Goal: Information Seeking & Learning: Learn about a topic

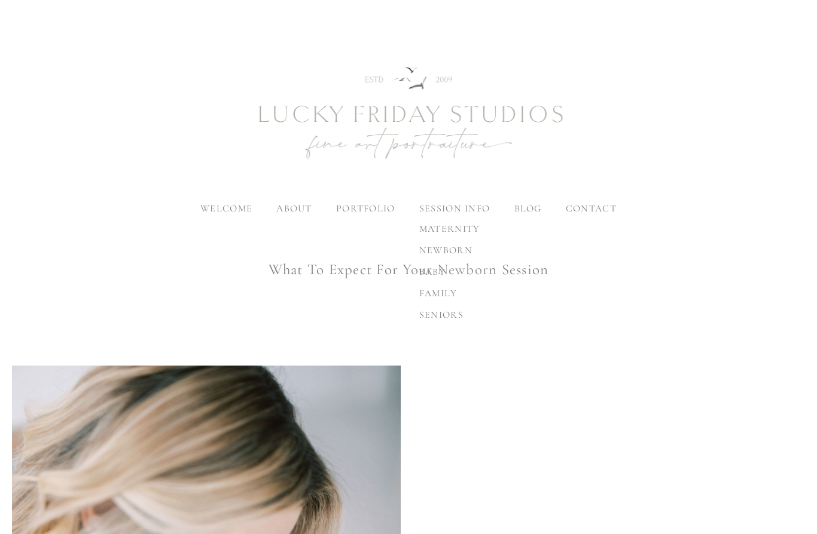
click at [467, 225] on span "maternity" at bounding box center [449, 229] width 61 height 12
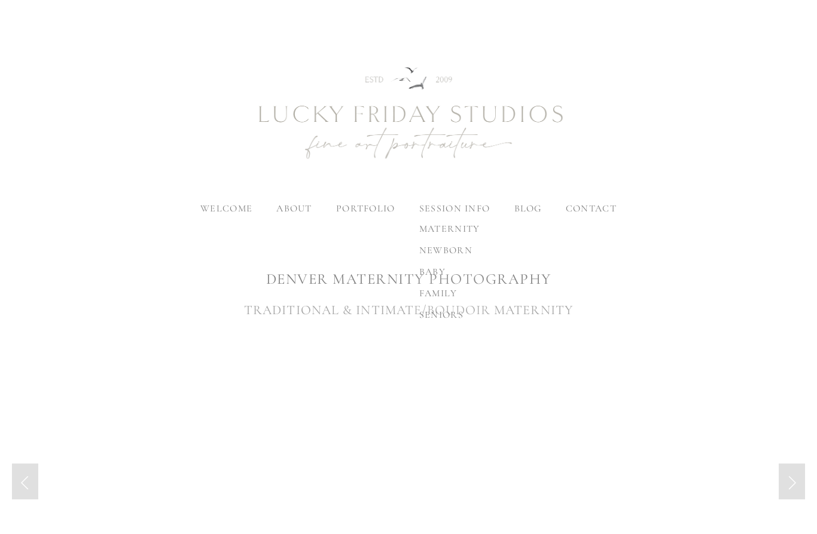
click at [470, 248] on span "newborn" at bounding box center [445, 250] width 53 height 12
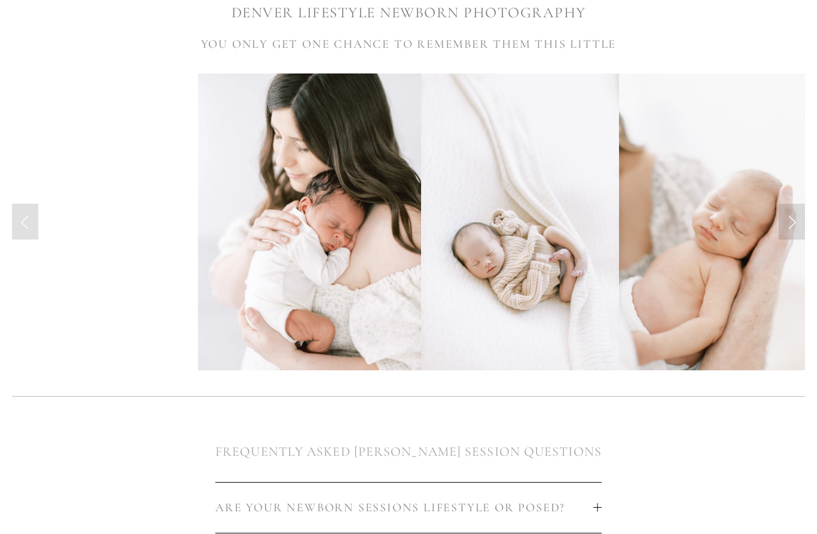
scroll to position [267, 0]
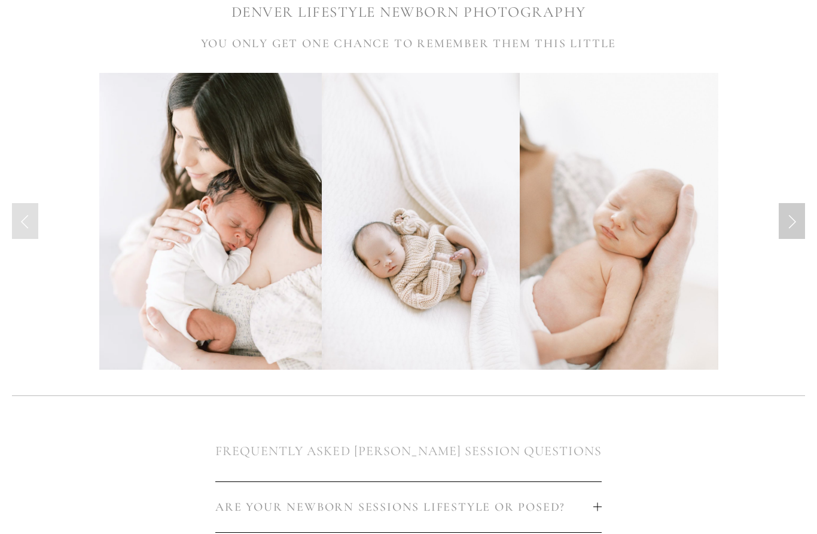
click at [796, 226] on link "Next Slide" at bounding box center [791, 221] width 26 height 36
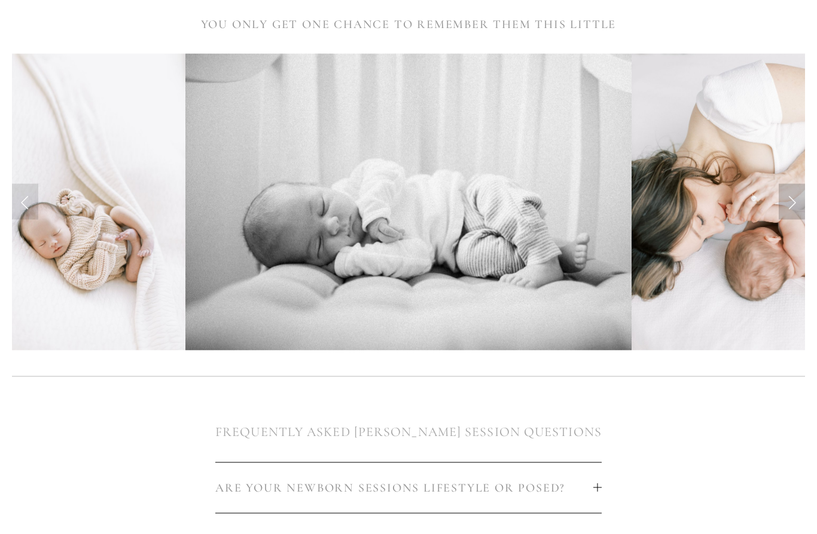
click at [800, 205] on link "Next Slide" at bounding box center [791, 202] width 26 height 36
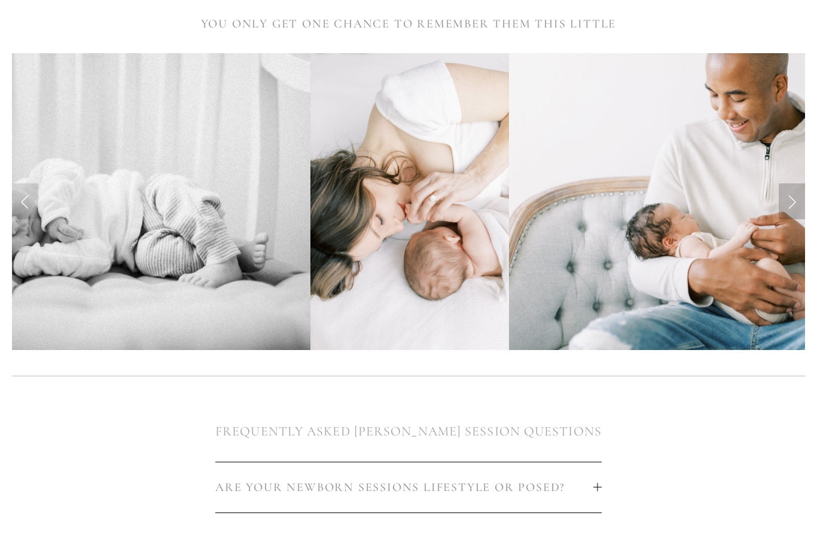
click at [794, 207] on link "Next Slide" at bounding box center [791, 202] width 26 height 36
click at [788, 208] on link "Next Slide" at bounding box center [791, 202] width 26 height 36
click at [795, 204] on link "Next Slide" at bounding box center [791, 202] width 26 height 36
click at [794, 210] on link "Next Slide" at bounding box center [791, 202] width 26 height 36
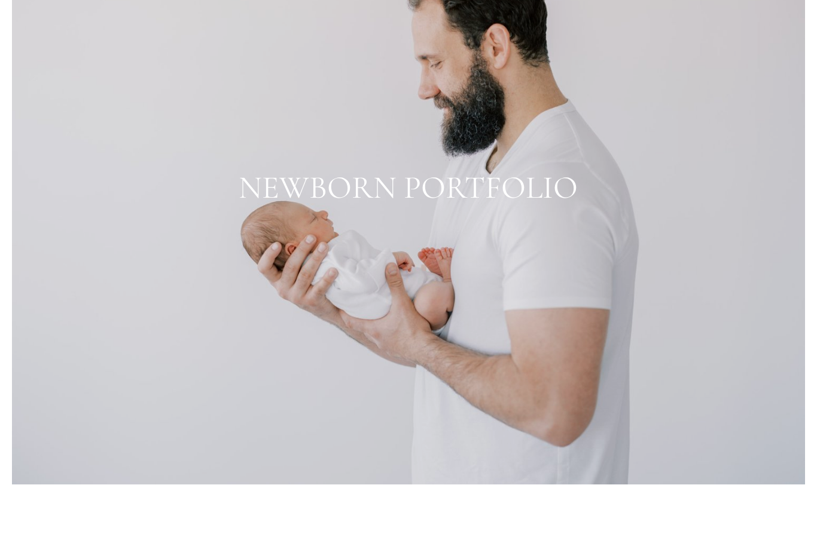
scroll to position [1229, 0]
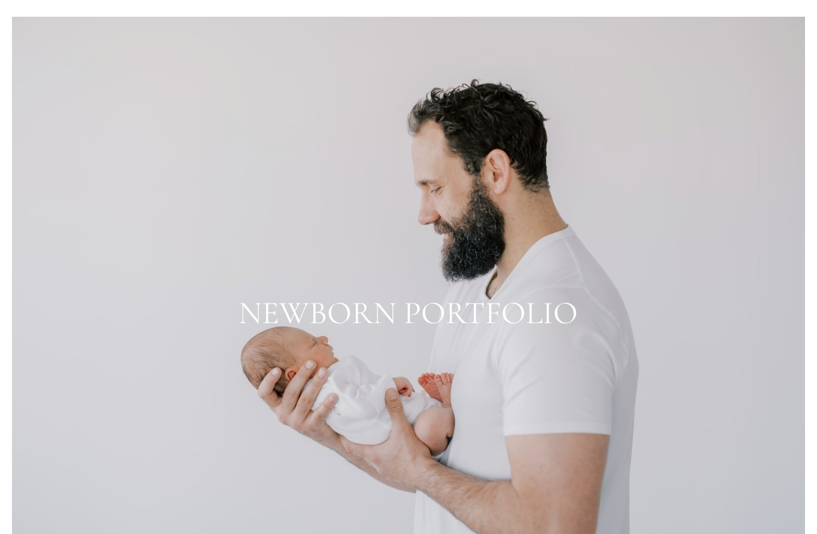
click at [511, 321] on div at bounding box center [408, 314] width 792 height 594
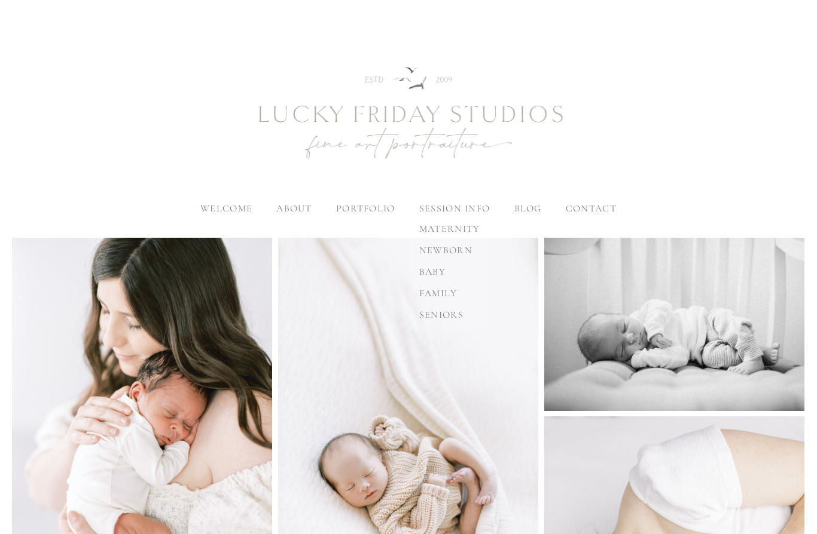
click at [479, 230] on span "maternity" at bounding box center [449, 229] width 61 height 12
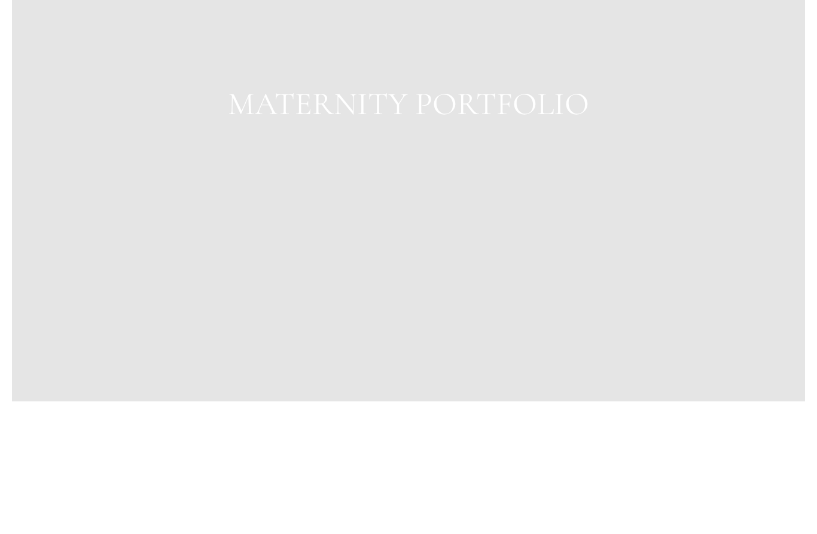
scroll to position [1452, 0]
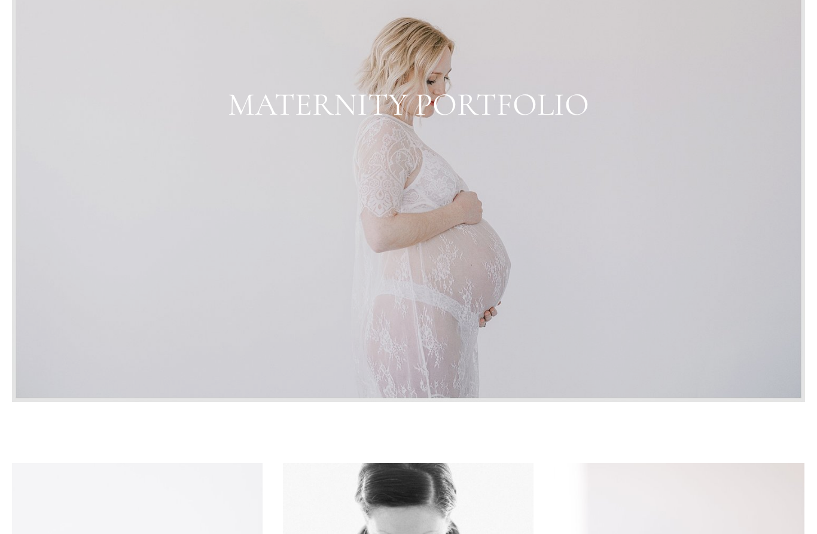
click at [551, 114] on div at bounding box center [408, 104] width 792 height 596
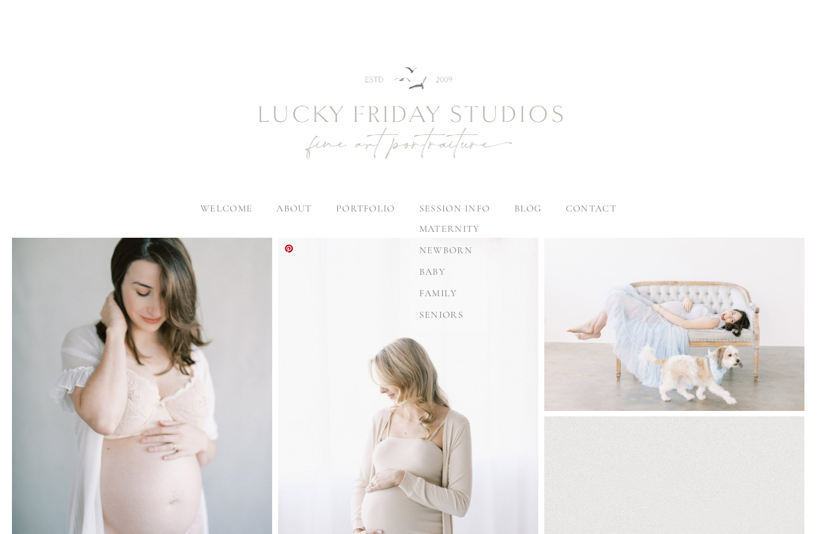
click at [435, 270] on span "baby" at bounding box center [432, 272] width 26 height 12
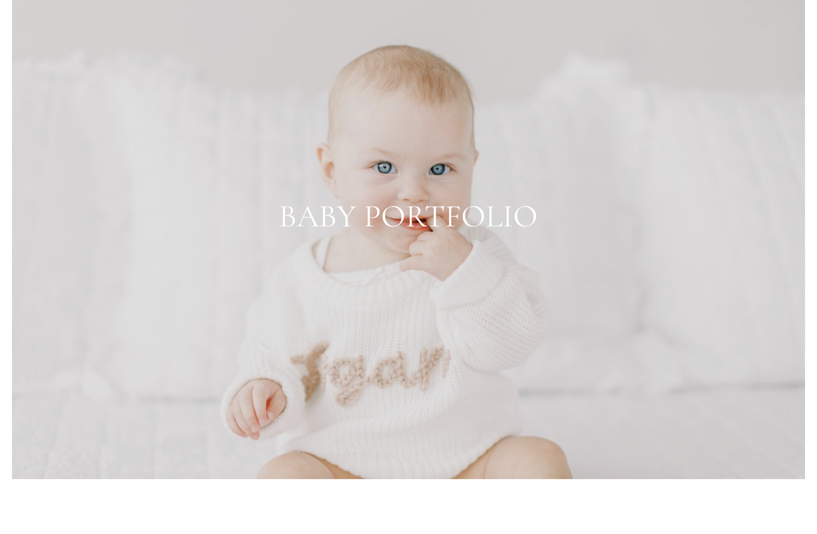
scroll to position [1177, 0]
click at [748, 383] on div at bounding box center [408, 216] width 792 height 528
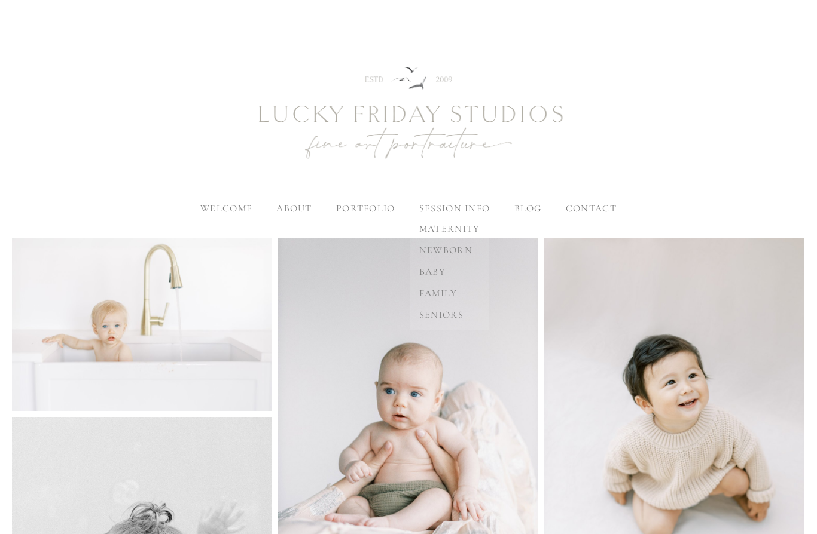
click at [454, 292] on span "family" at bounding box center [438, 294] width 38 height 12
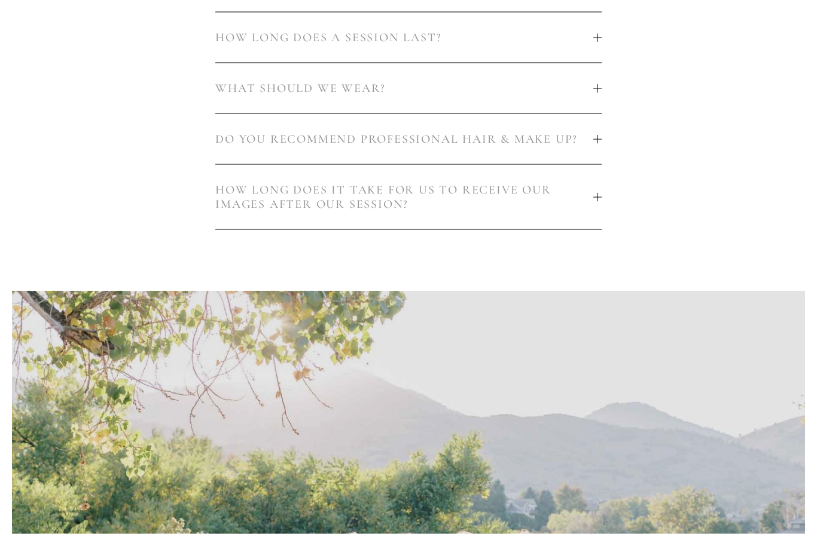
scroll to position [853, 0]
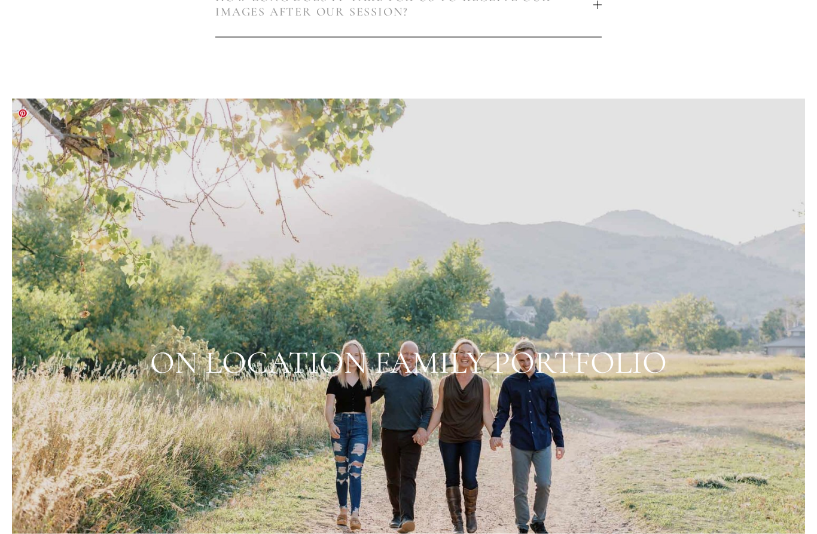
scroll to position [1047, 0]
click at [634, 362] on div at bounding box center [408, 362] width 792 height 528
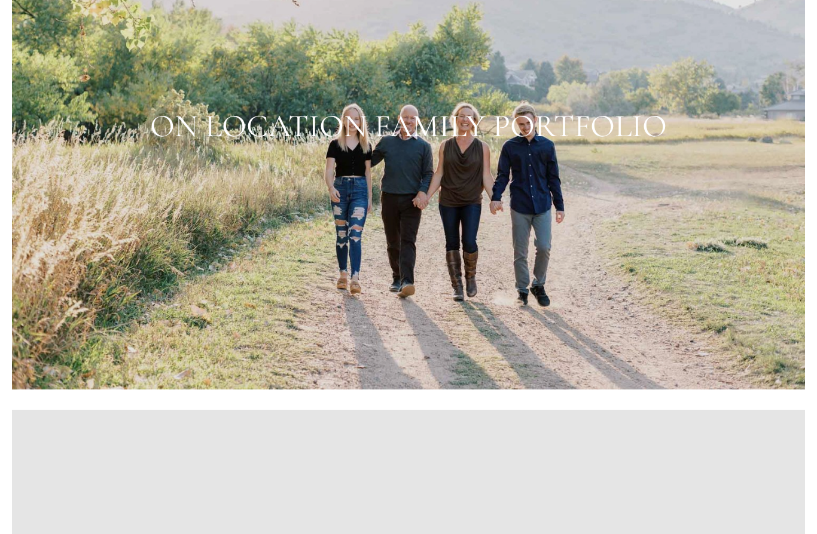
scroll to position [1228, 0]
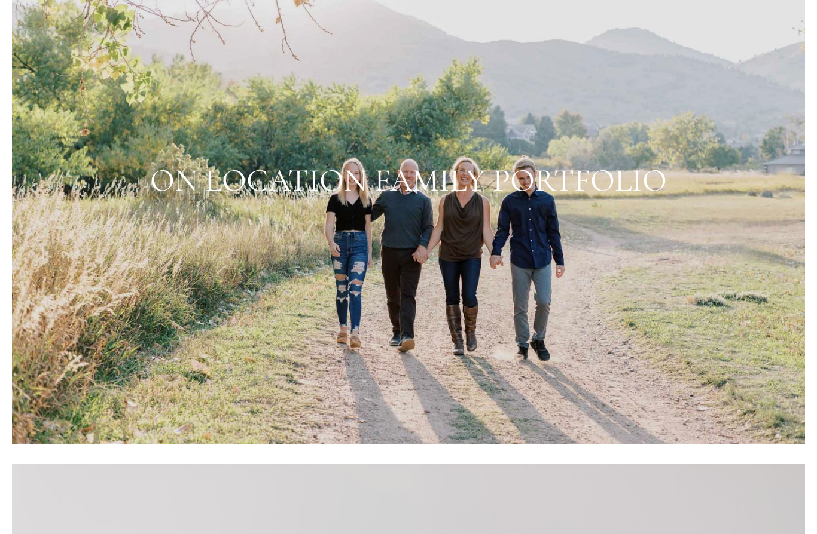
click at [485, 187] on div at bounding box center [408, 180] width 792 height 528
click at [673, 228] on div at bounding box center [408, 180] width 792 height 528
click at [625, 176] on div at bounding box center [408, 180] width 792 height 528
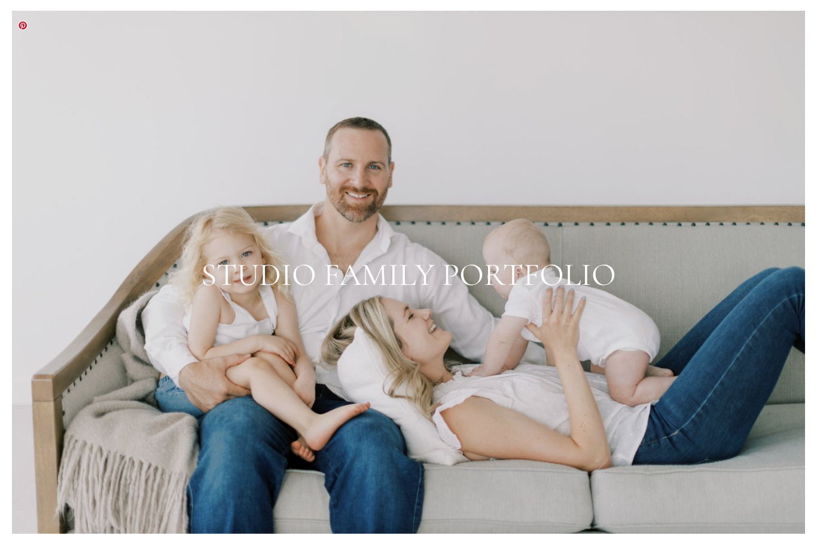
scroll to position [1683, 0]
click at [506, 185] on div at bounding box center [408, 274] width 792 height 528
click at [655, 94] on div at bounding box center [408, 274] width 792 height 528
click at [681, 75] on div at bounding box center [408, 274] width 792 height 528
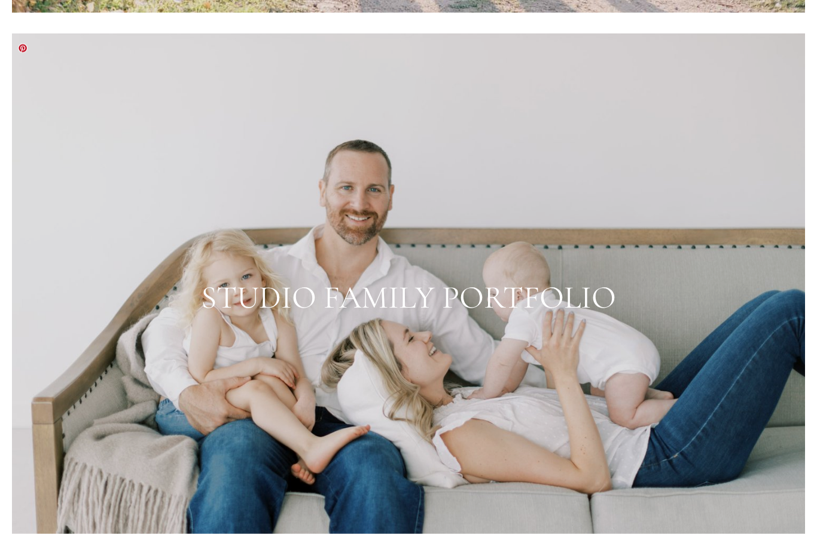
scroll to position [1658, 0]
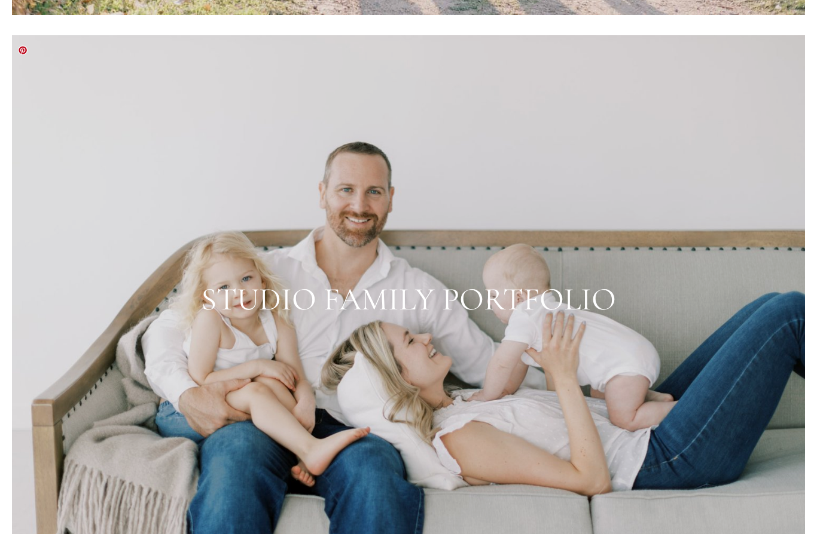
click at [115, 436] on div at bounding box center [408, 299] width 792 height 528
click at [115, 445] on div at bounding box center [408, 299] width 792 height 528
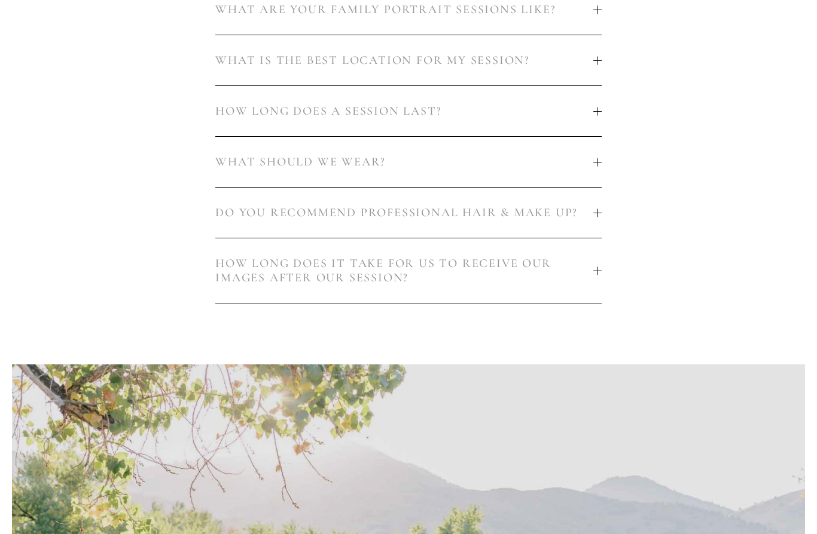
scroll to position [834, 0]
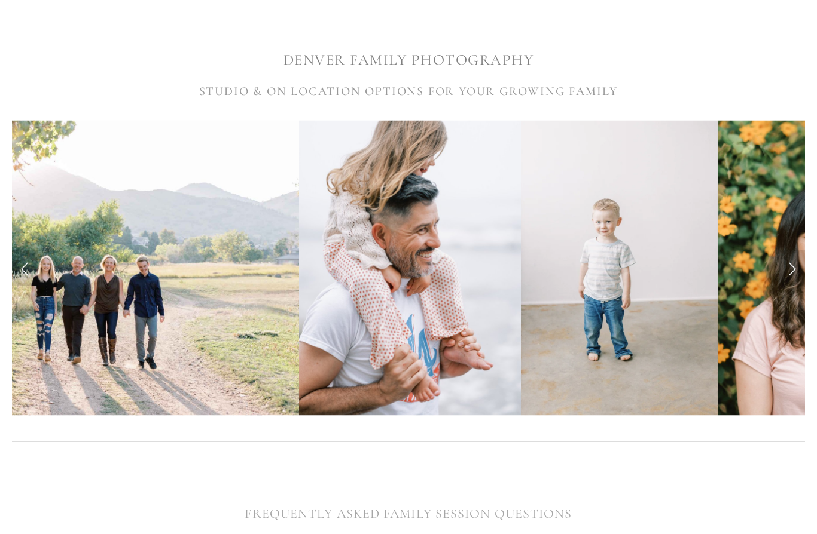
scroll to position [220, 0]
click at [785, 273] on link "Next Slide" at bounding box center [791, 268] width 26 height 36
click at [794, 266] on link "Next Slide" at bounding box center [791, 268] width 26 height 36
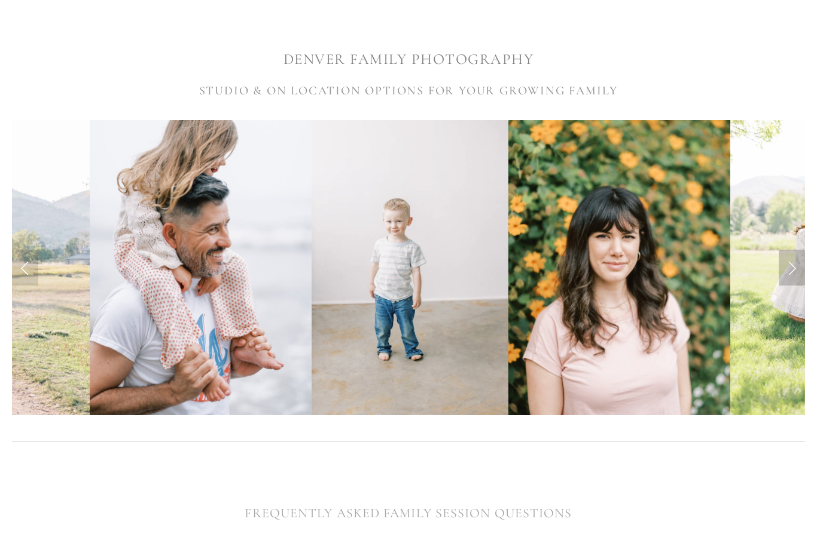
click at [796, 267] on link "Next Slide" at bounding box center [791, 268] width 26 height 36
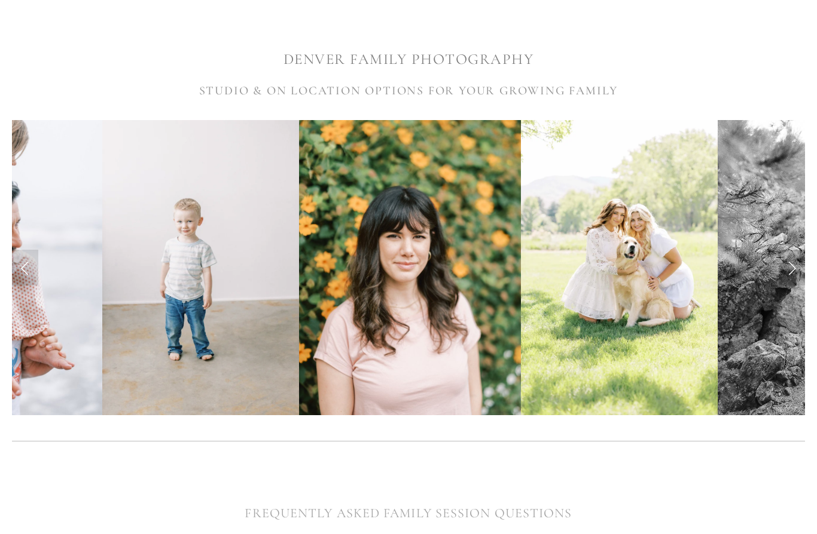
click at [796, 267] on link "Next Slide" at bounding box center [791, 268] width 26 height 36
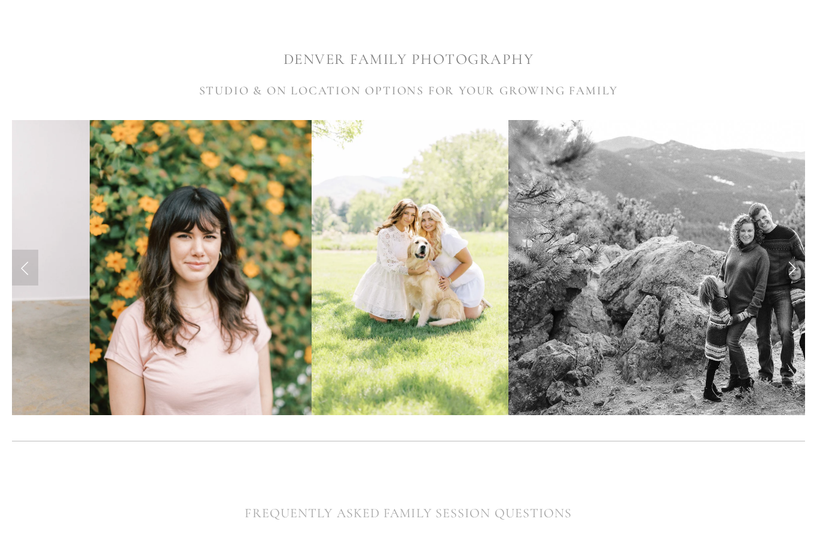
click at [796, 270] on link "Next Slide" at bounding box center [791, 268] width 26 height 36
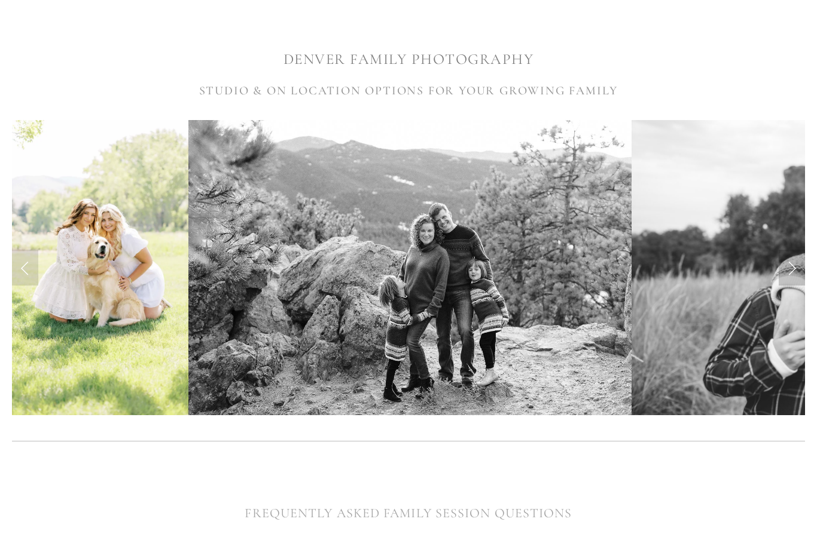
click at [794, 273] on link "Next Slide" at bounding box center [791, 268] width 26 height 36
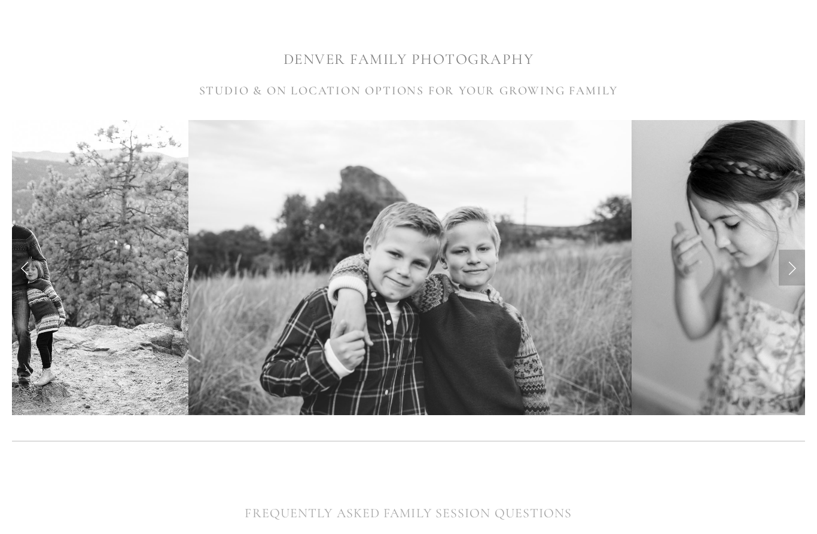
click at [793, 271] on link "Next Slide" at bounding box center [791, 268] width 26 height 36
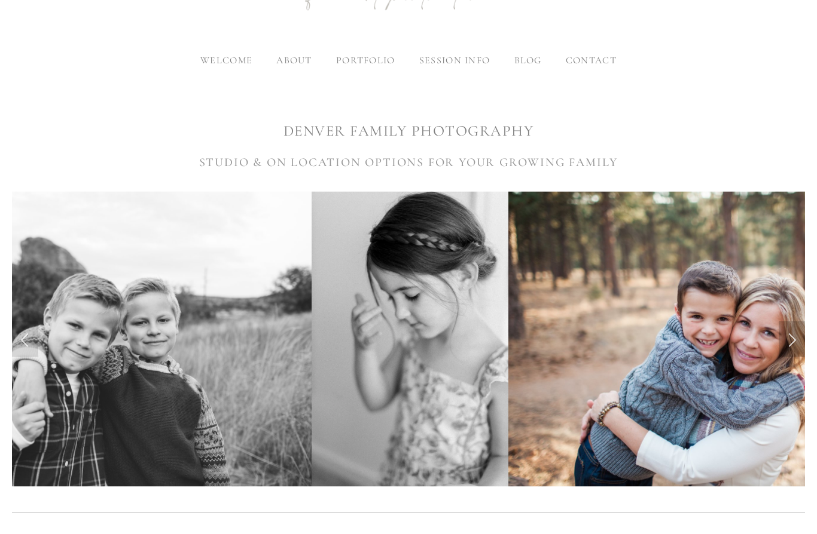
scroll to position [0, 0]
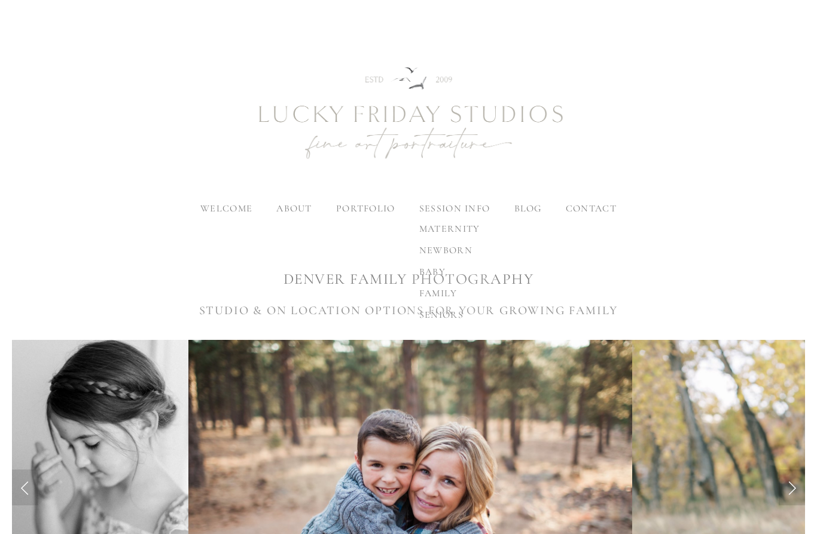
click at [457, 308] on link "seniors" at bounding box center [449, 315] width 80 height 22
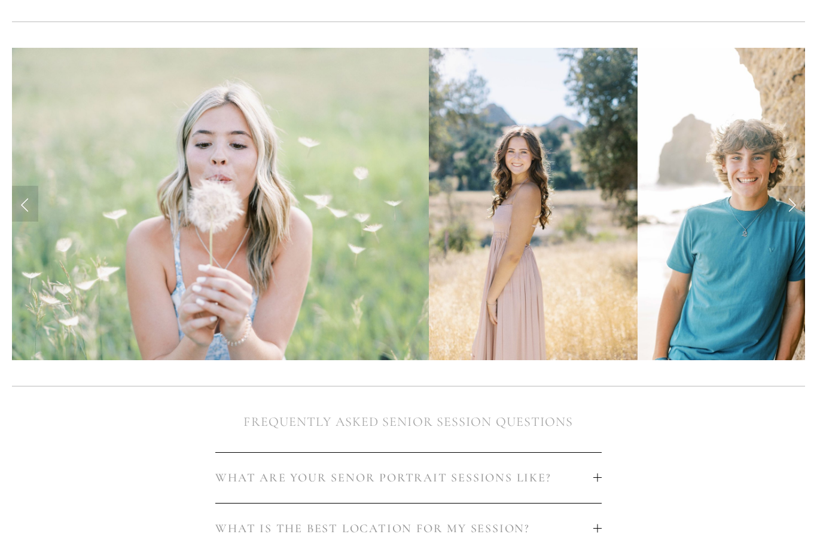
scroll to position [258, 0]
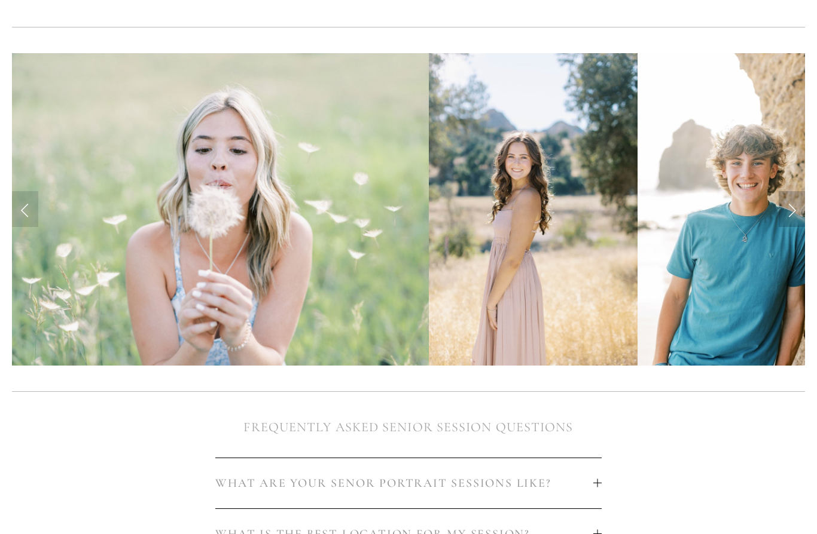
click at [792, 204] on link "Next Slide" at bounding box center [791, 209] width 26 height 36
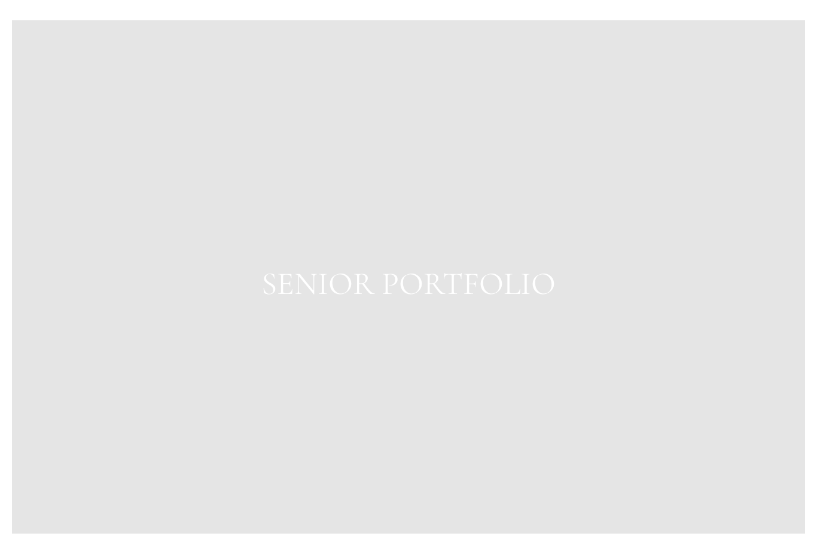
scroll to position [1153, 0]
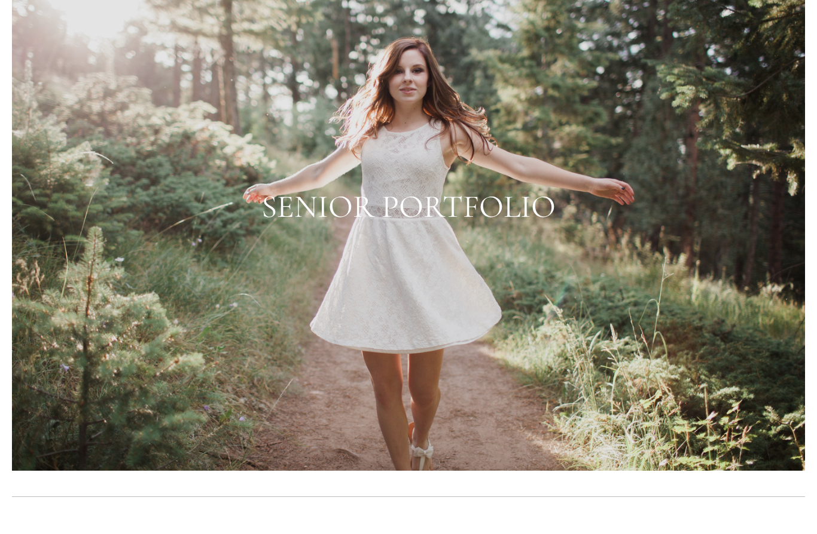
click at [693, 289] on div at bounding box center [408, 207] width 792 height 528
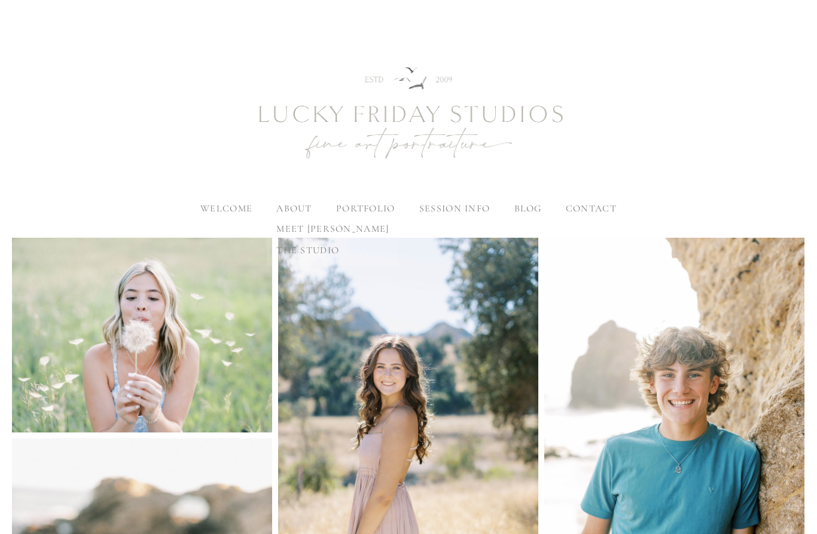
click at [308, 255] on span "the studio" at bounding box center [307, 250] width 63 height 12
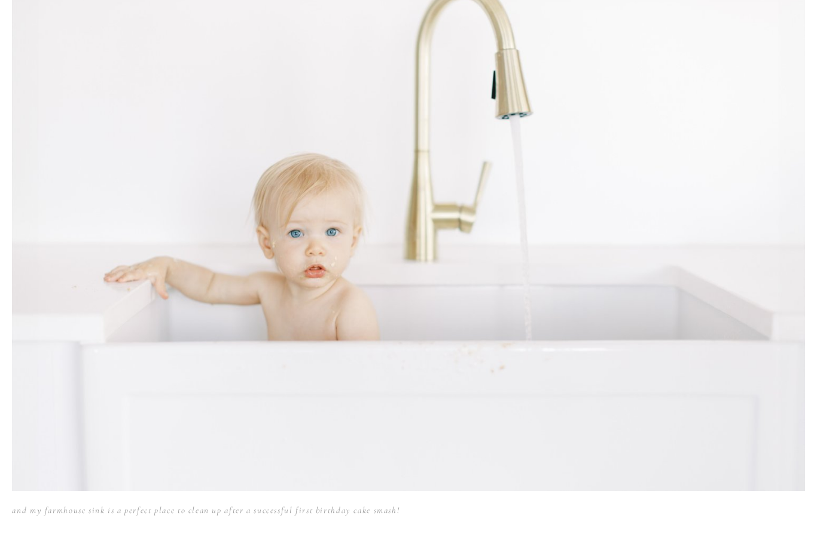
scroll to position [8560, 0]
